Goal: Navigation & Orientation: Find specific page/section

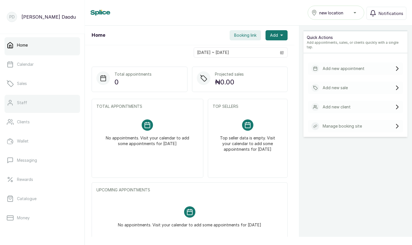
click at [34, 98] on link "Staff" at bounding box center [42, 103] width 75 height 16
